Goal: Task Accomplishment & Management: Use online tool/utility

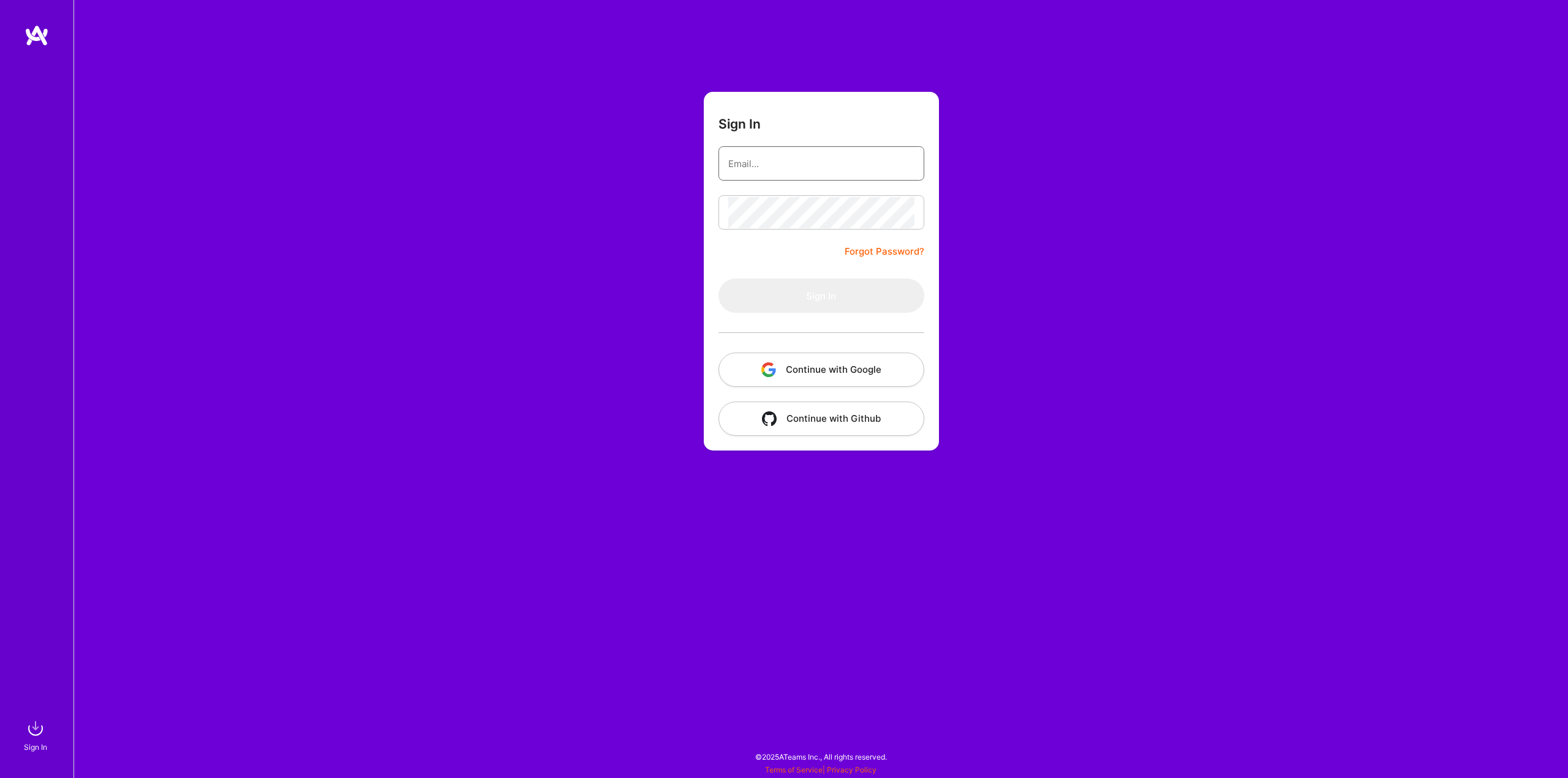
type input "hello@sinajamshidi.com"
click at [762, 290] on button "Sign In" at bounding box center [821, 295] width 205 height 34
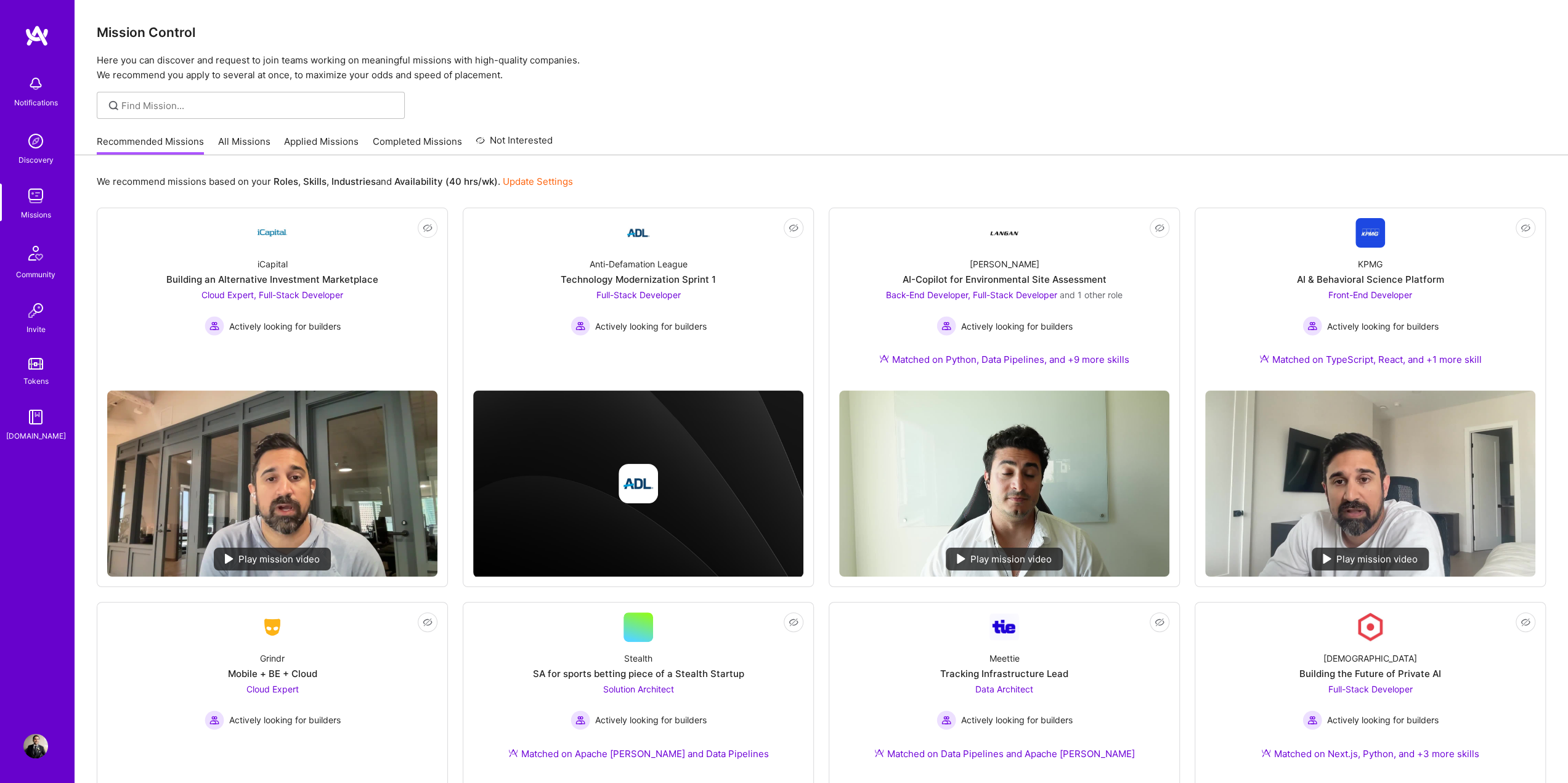
click at [928, 153] on div "Recommended Missions All Missions Applied Missions Completed Missions Not Inter…" at bounding box center [820, 141] width 1449 height 26
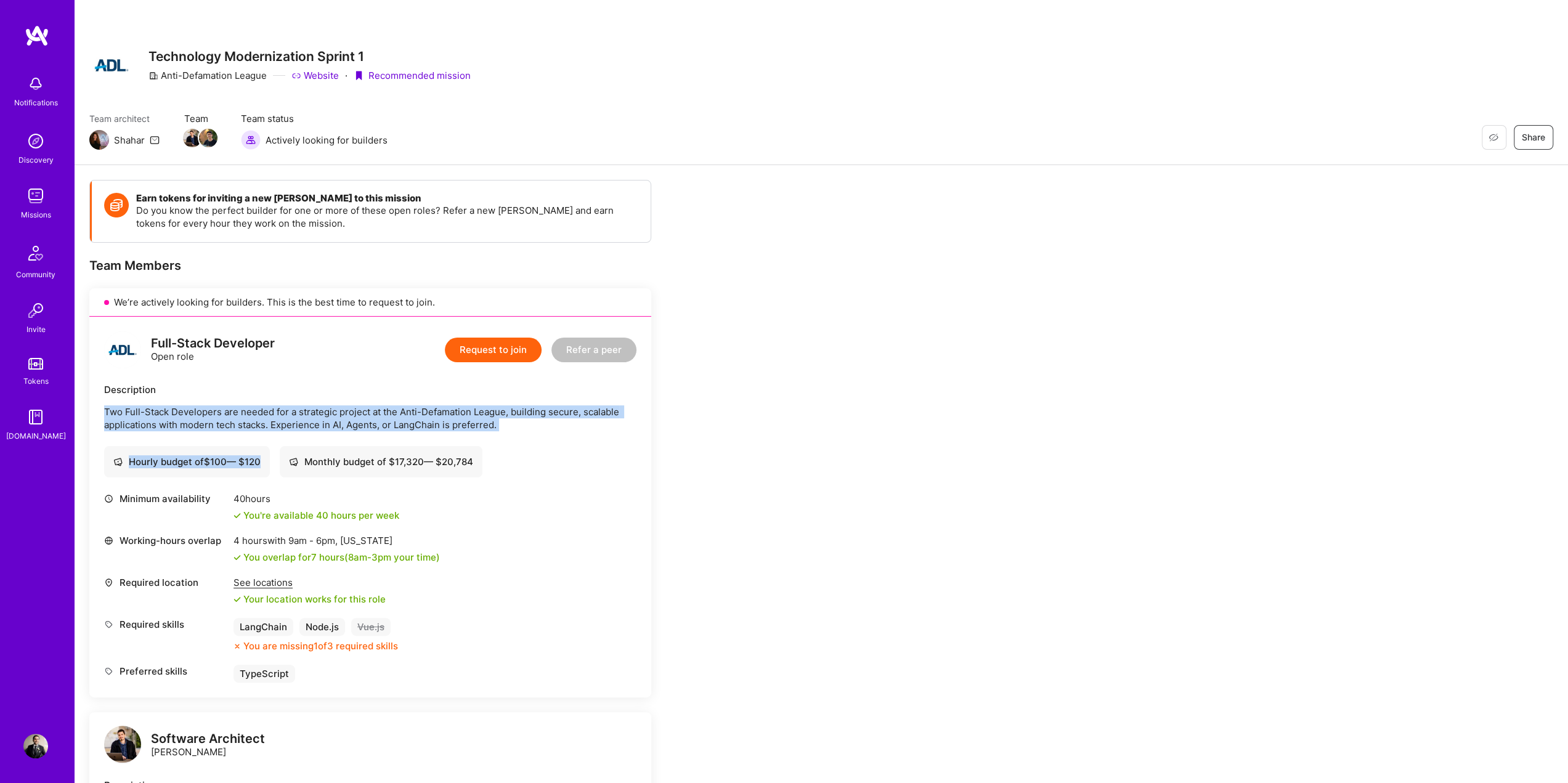
drag, startPoint x: 264, startPoint y: 392, endPoint x: 524, endPoint y: 441, distance: 264.6
click at [524, 441] on div "Full-Stack Developer Open role Request to join Refer a peer Description Two Ful…" at bounding box center [370, 507] width 562 height 381
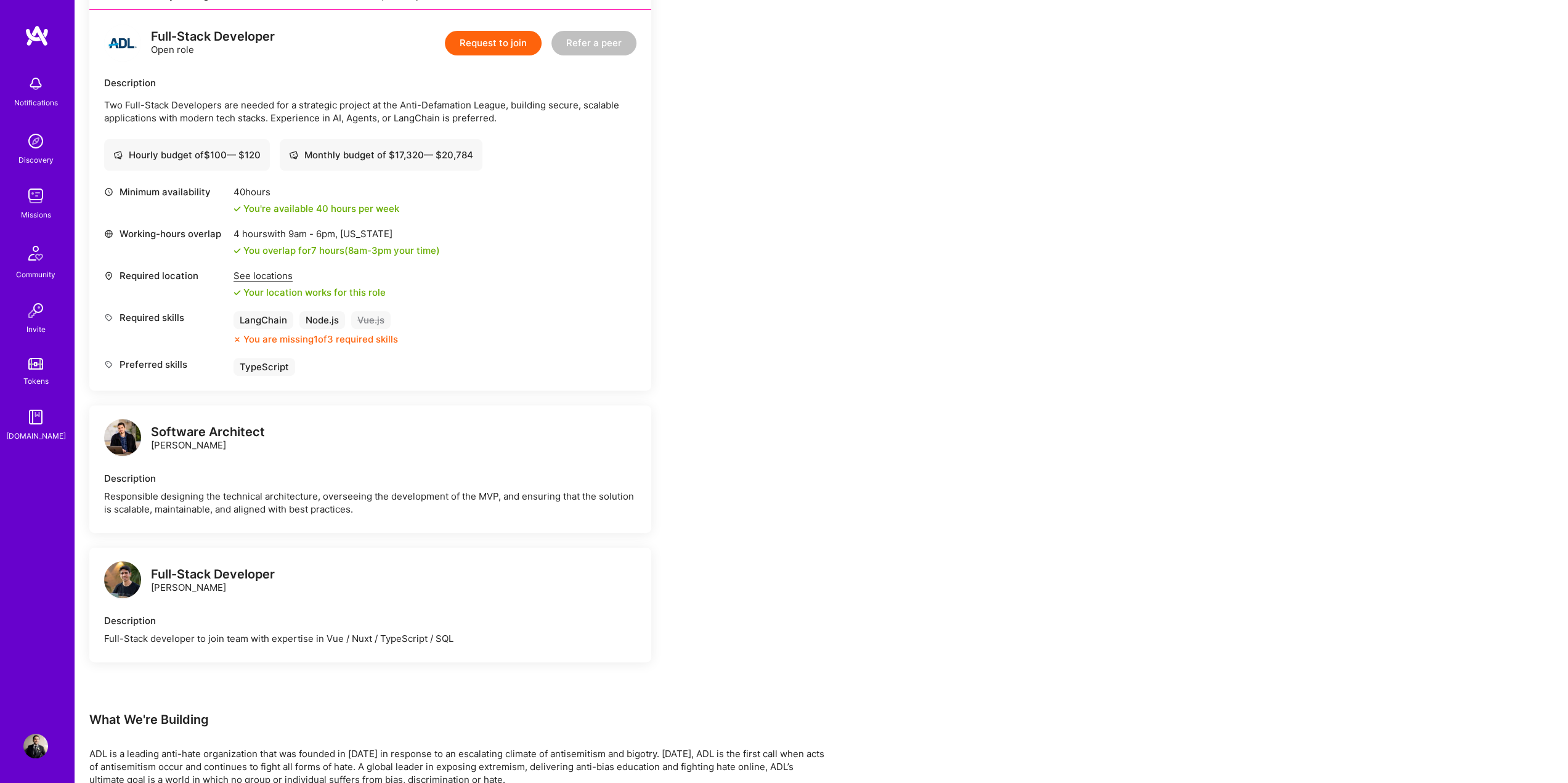
scroll to position [370, 0]
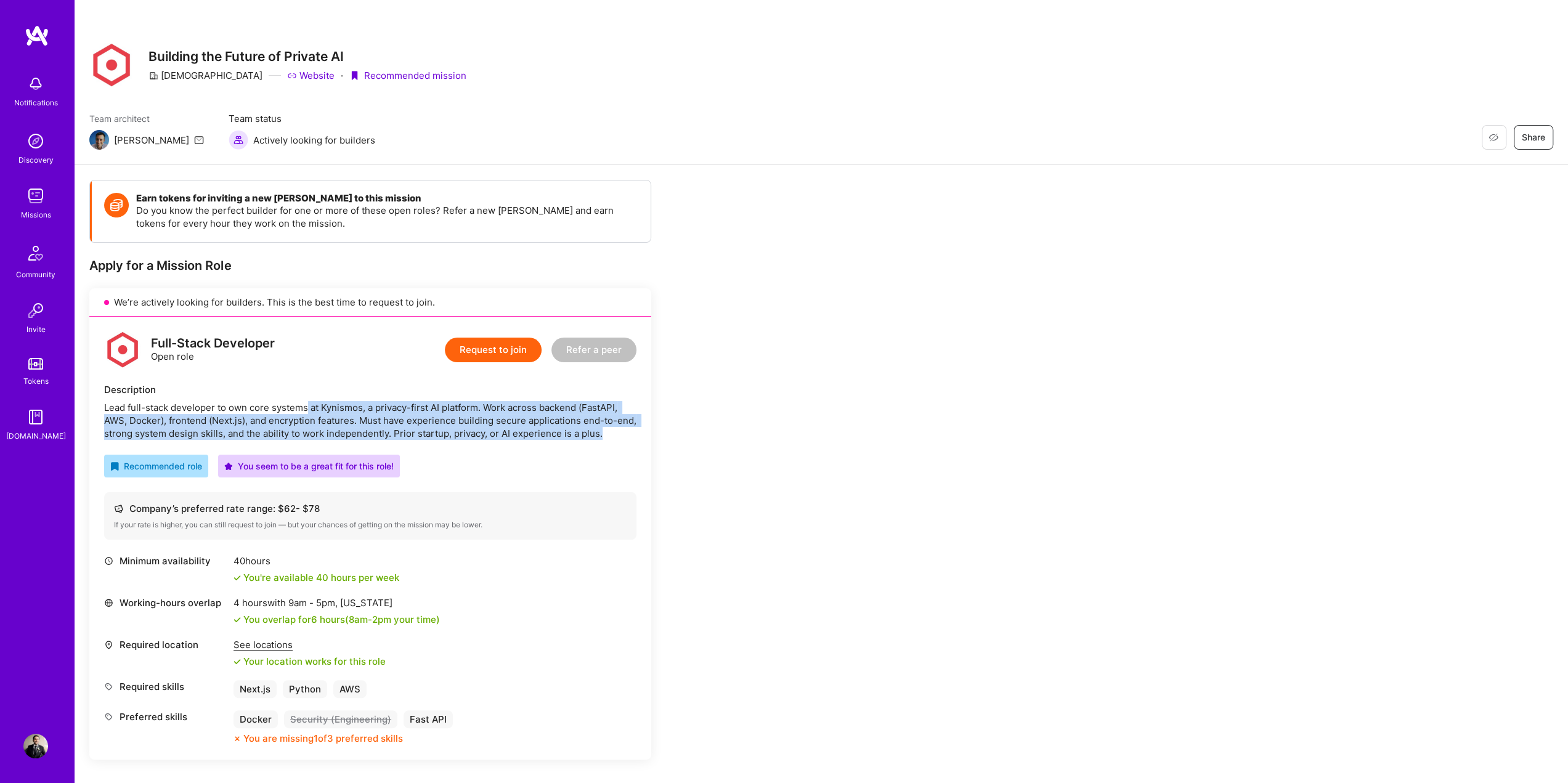
drag, startPoint x: 306, startPoint y: 410, endPoint x: 608, endPoint y: 438, distance: 303.3
click at [608, 438] on div "Lead full-stack developer to own core systems at Kynismos, a privacy-first AI p…" at bounding box center [370, 420] width 532 height 39
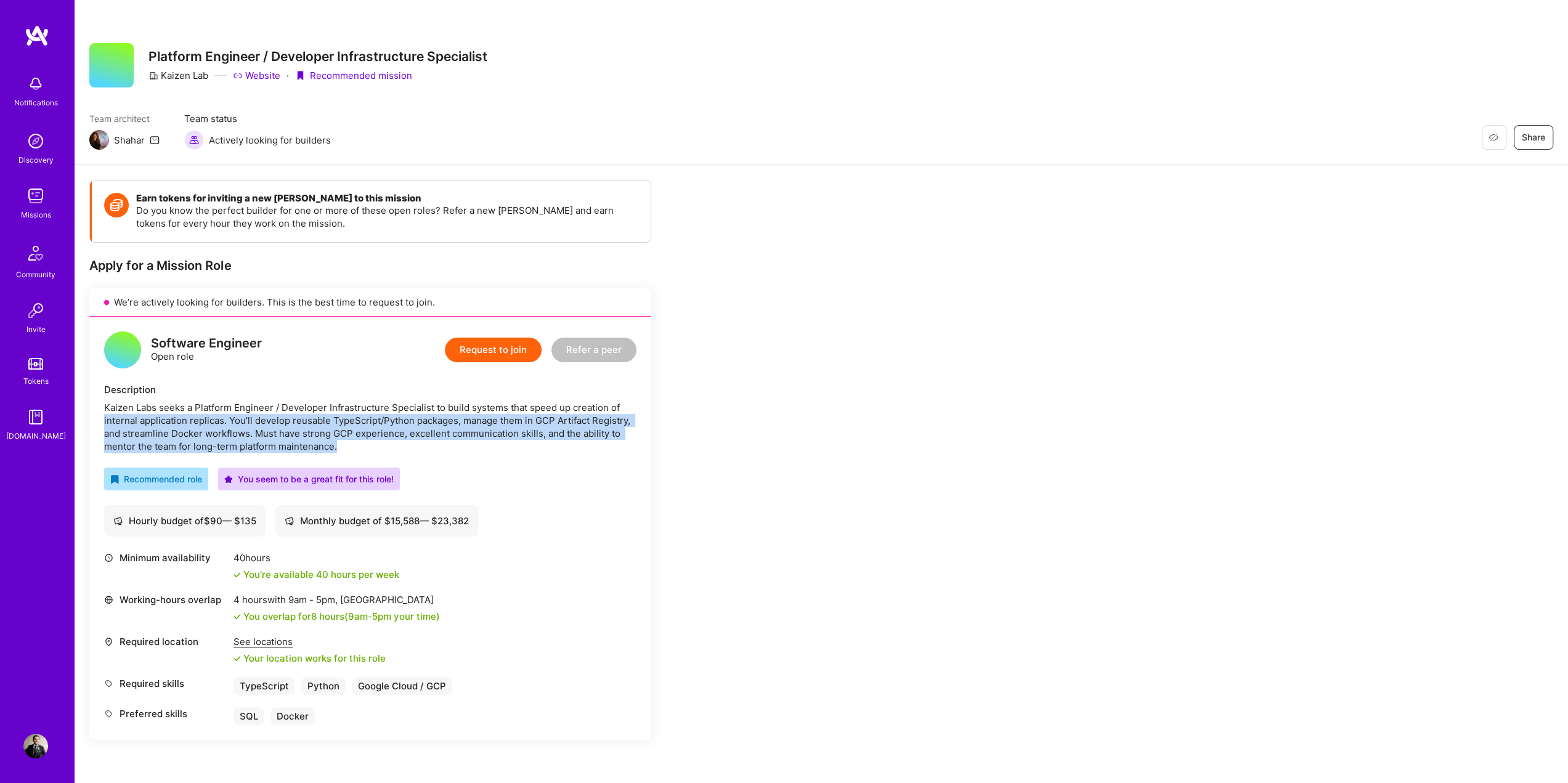
drag, startPoint x: 608, startPoint y: 447, endPoint x: 621, endPoint y: 399, distance: 49.7
click at [621, 399] on div "Description Kaizen Labs seeks a Platform Engineer / Developer Infrastructure Sp…" at bounding box center [370, 419] width 532 height 70
